Goal: Navigation & Orientation: Find specific page/section

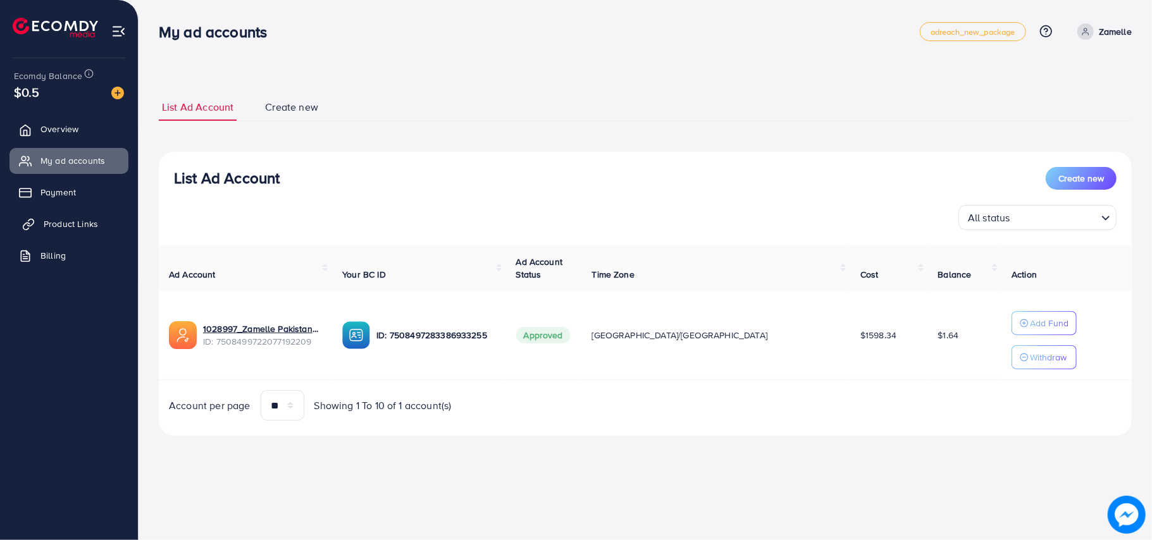
click at [102, 216] on link "Product Links" at bounding box center [68, 223] width 119 height 25
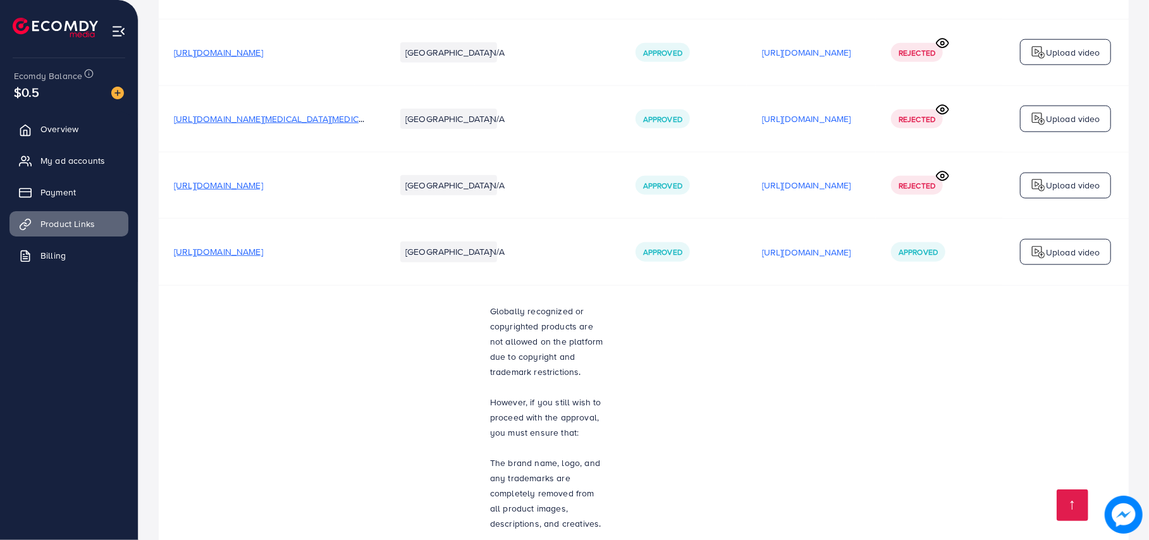
scroll to position [5205, 0]
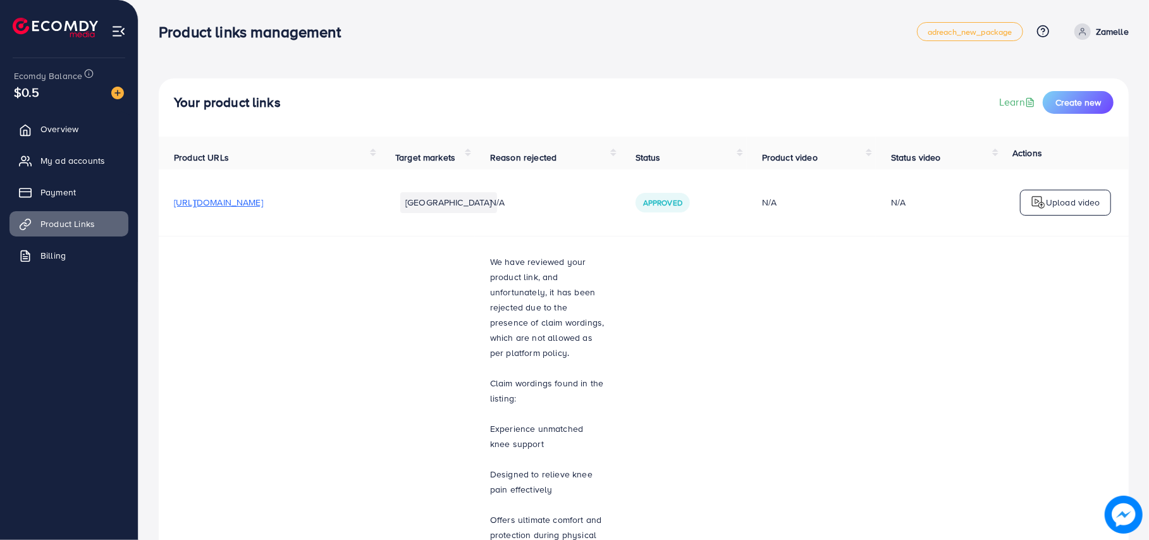
scroll to position [5205, 0]
click at [84, 152] on link "My ad accounts" at bounding box center [68, 160] width 119 height 25
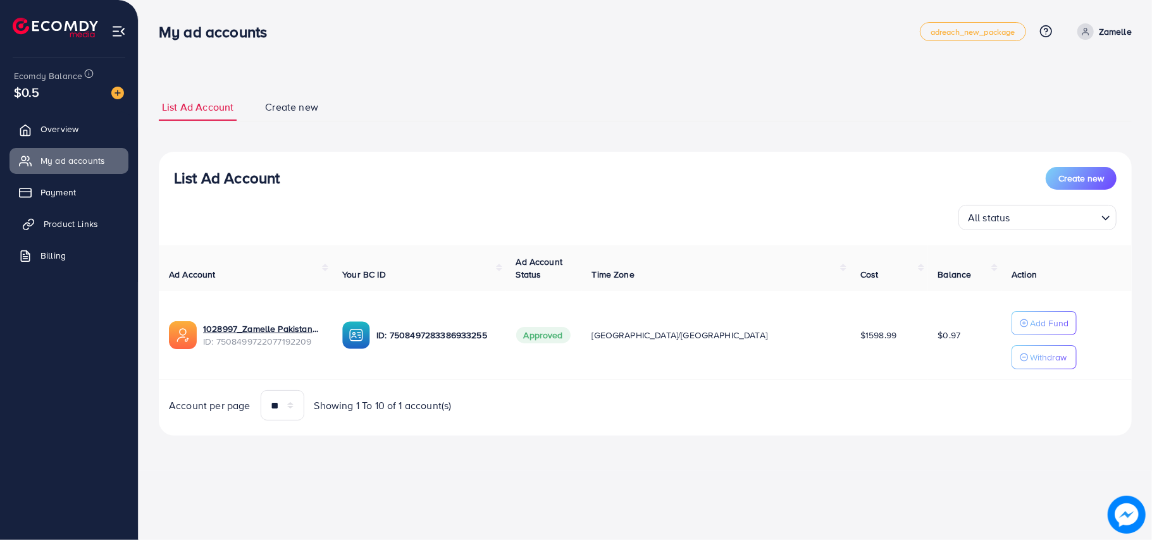
click at [59, 221] on span "Product Links" at bounding box center [71, 224] width 54 height 13
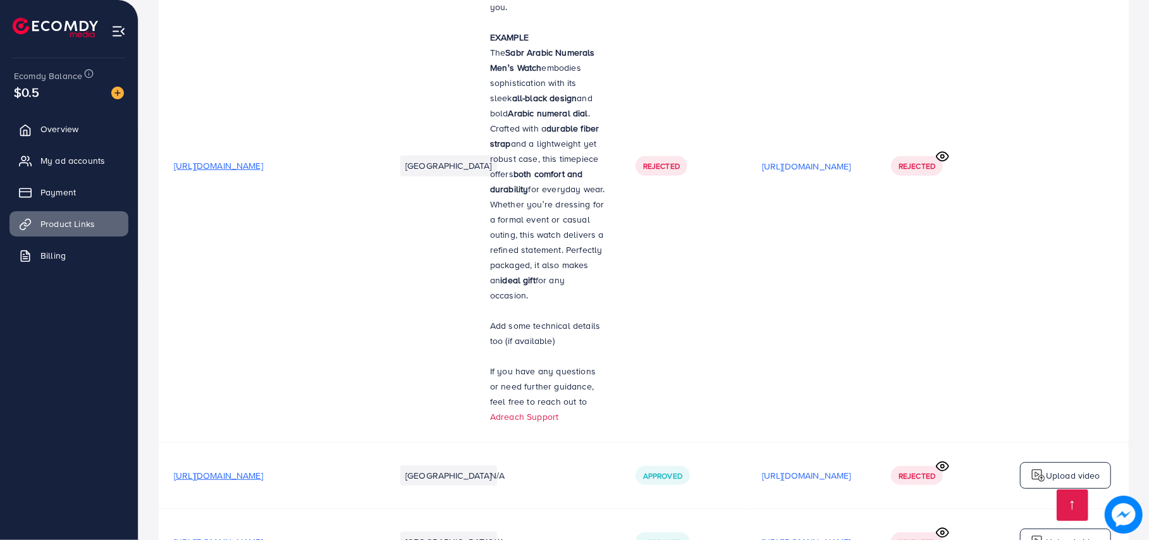
scroll to position [5205, 0]
